Goal: Task Accomplishment & Management: Complete application form

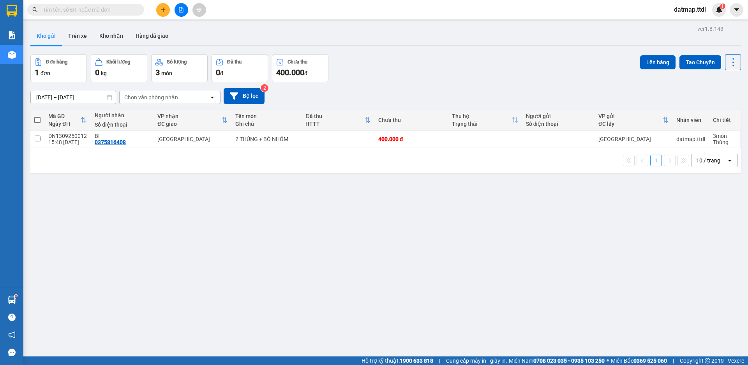
click at [164, 11] on icon "plus" at bounding box center [162, 9] width 5 height 5
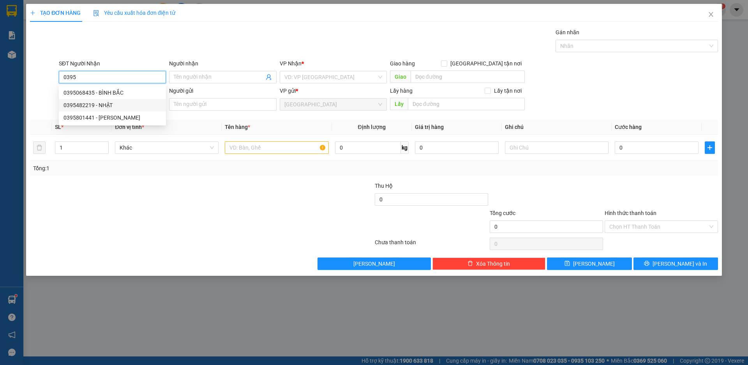
click at [75, 105] on div "0395482219 - NHẬT" at bounding box center [112, 105] width 98 height 9
type input "0395482219"
type input "NHẬT"
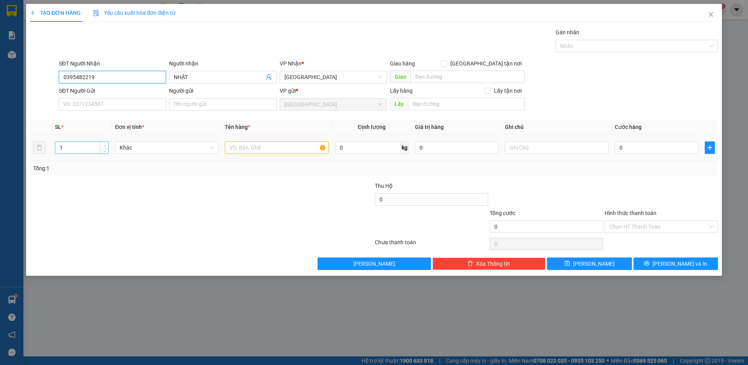
type input "0395482219"
click at [105, 143] on span "up" at bounding box center [104, 145] width 5 height 5
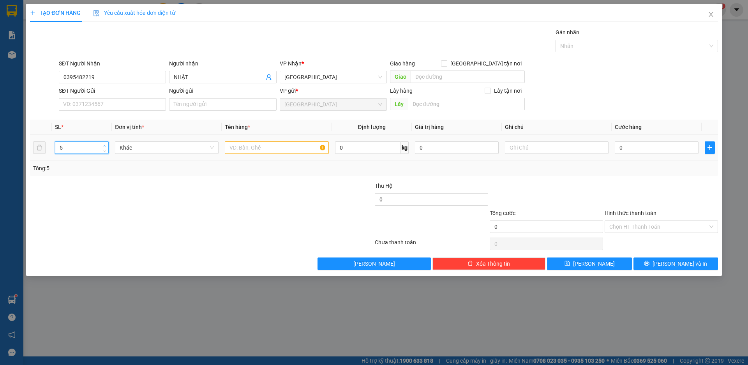
type input "6"
click at [105, 143] on span "up" at bounding box center [104, 145] width 5 height 5
click at [132, 150] on span "Khác" at bounding box center [167, 148] width 94 height 12
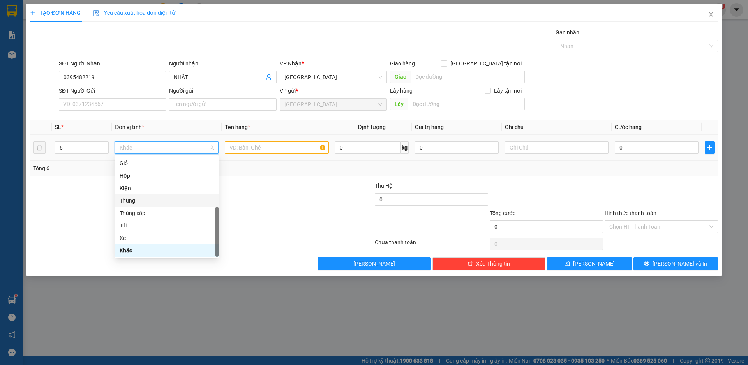
click at [144, 201] on div "Thùng" at bounding box center [167, 200] width 94 height 9
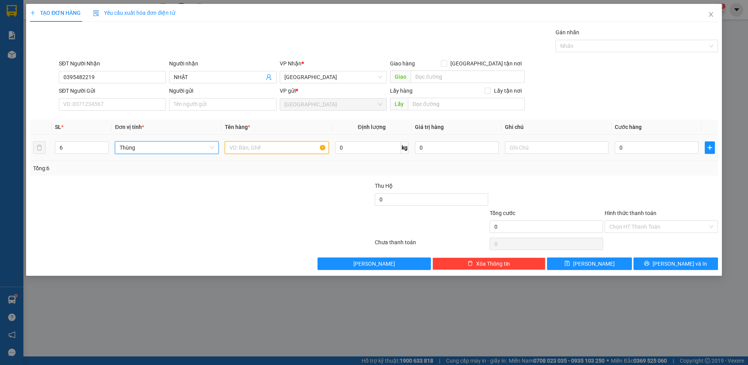
click at [237, 148] on input "text" at bounding box center [277, 147] width 104 height 12
type input "THẢM + [PERSON_NAME]"
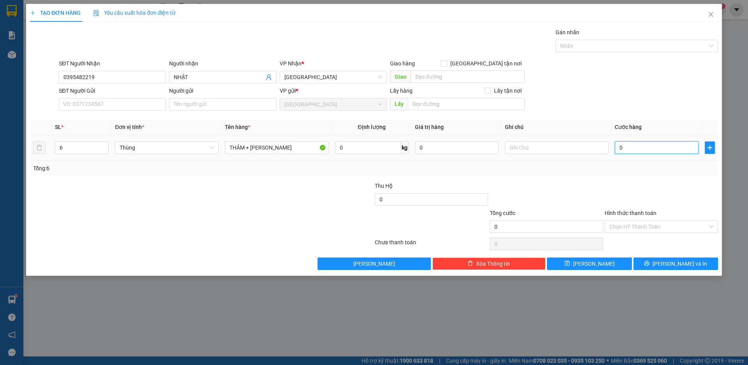
click at [644, 147] on input "0" at bounding box center [656, 147] width 84 height 12
type input "45"
type input "450"
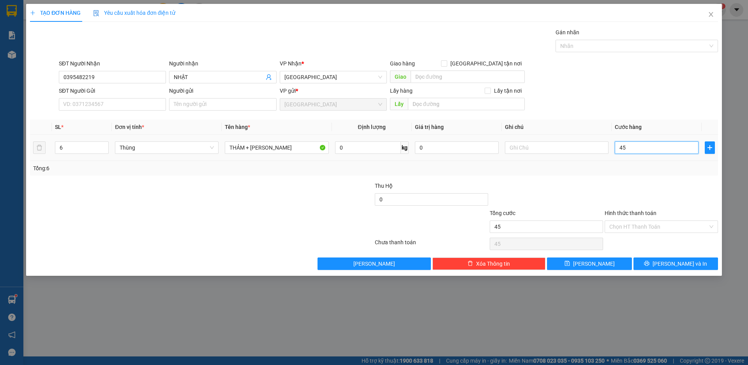
type input "450"
type input "4.500"
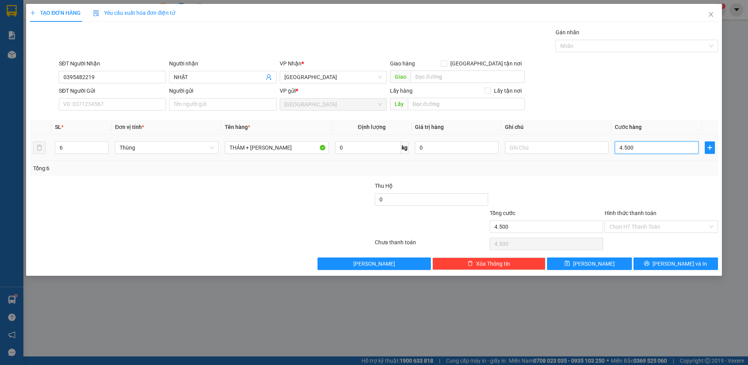
type input "45.000"
type input "450.000"
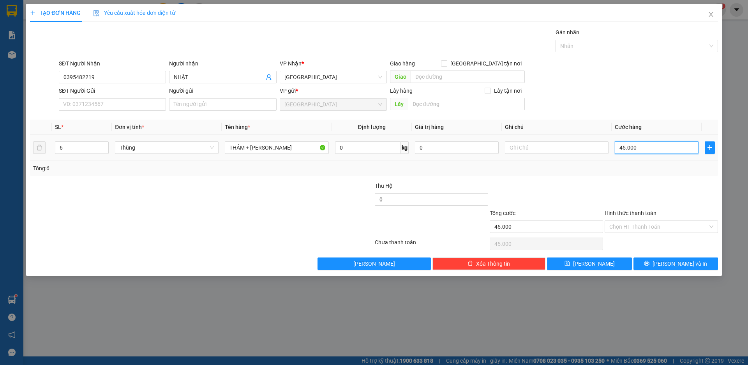
type input "450.000"
click at [653, 226] on input "Hình thức thanh toán" at bounding box center [658, 227] width 99 height 12
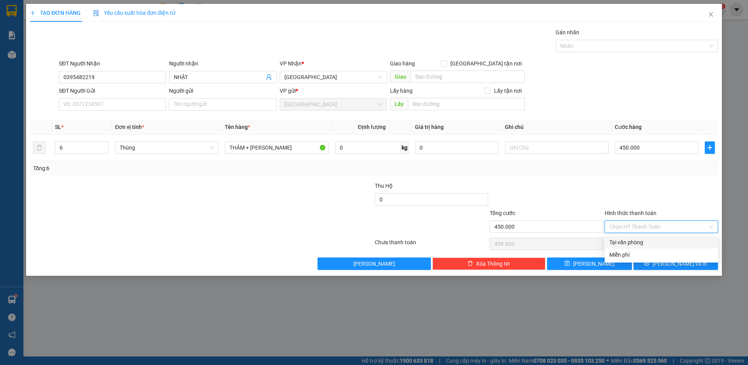
click at [633, 241] on div "Tại văn phòng" at bounding box center [661, 242] width 104 height 9
type input "0"
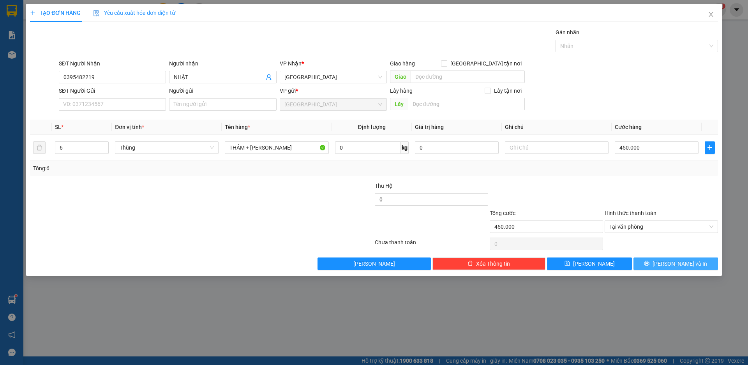
click at [679, 264] on span "[PERSON_NAME] và In" at bounding box center [679, 263] width 55 height 9
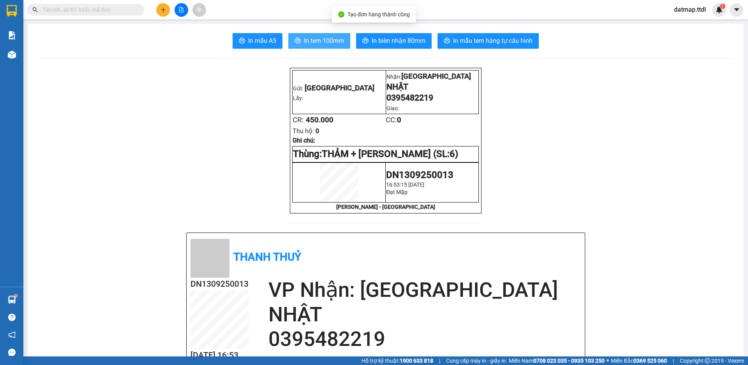
click at [332, 46] on button "In tem 100mm" at bounding box center [319, 41] width 62 height 16
